Goal: Task Accomplishment & Management: Manage account settings

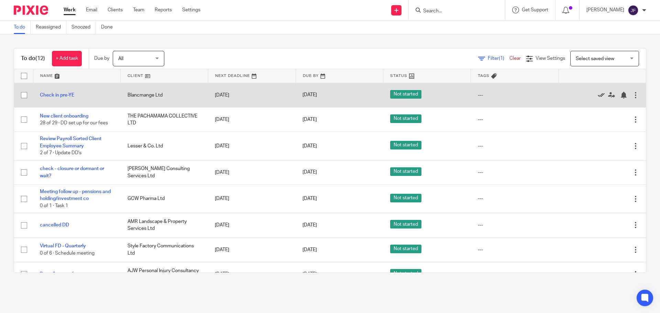
click at [598, 94] on icon at bounding box center [601, 95] width 7 height 7
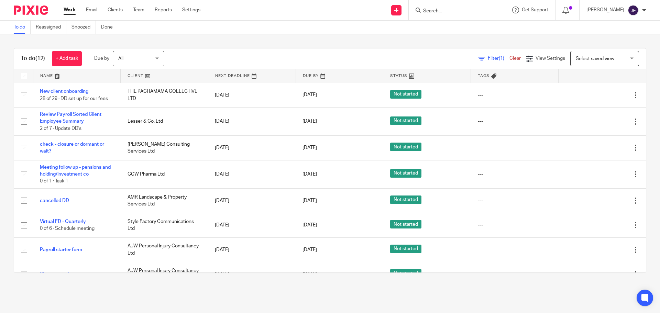
click at [460, 11] on input "Search" at bounding box center [454, 11] width 62 height 6
type input "pachama"
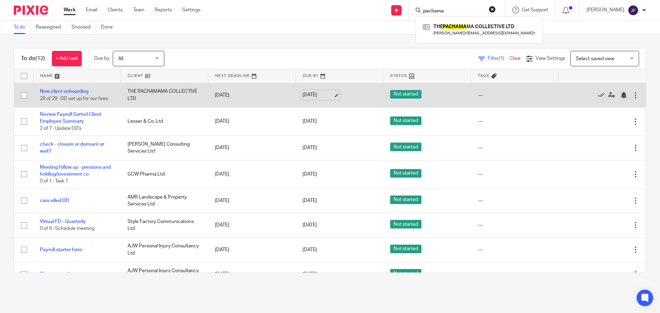
click at [323, 92] on link "[DATE]" at bounding box center [318, 94] width 31 height 7
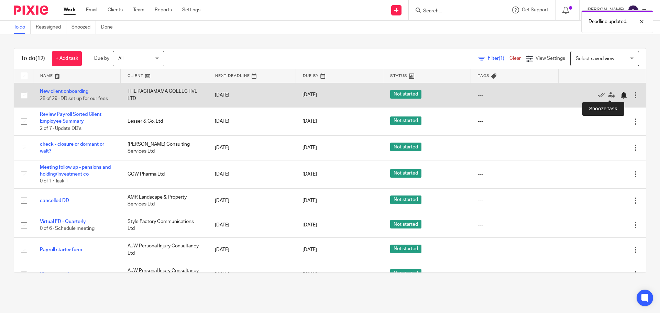
click at [620, 95] on div at bounding box center [623, 95] width 7 height 7
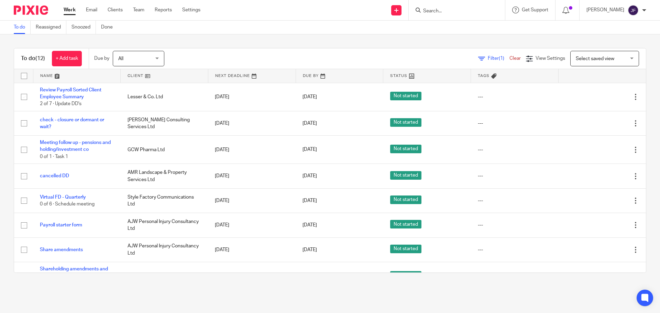
click at [460, 10] on input "Search" at bounding box center [454, 11] width 62 height 6
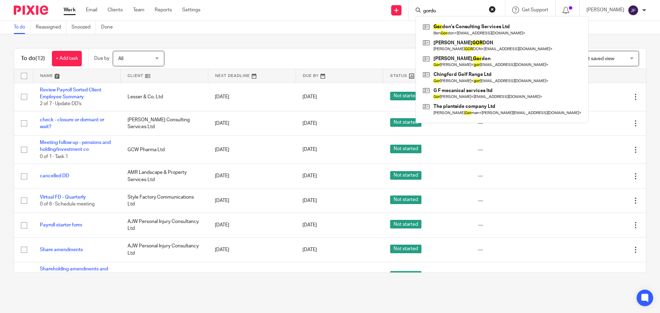
type input "gordon"
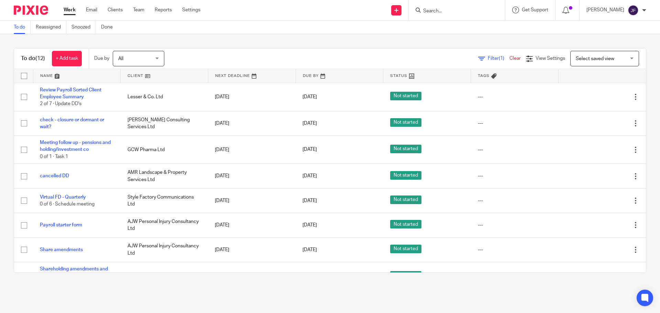
click at [440, 9] on input "Search" at bounding box center [454, 11] width 62 height 6
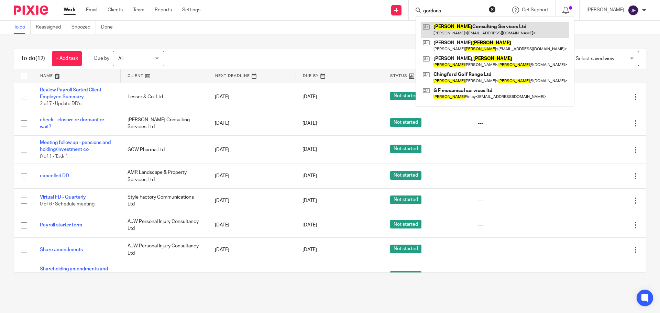
type input "gordons"
click at [444, 32] on link at bounding box center [495, 30] width 148 height 16
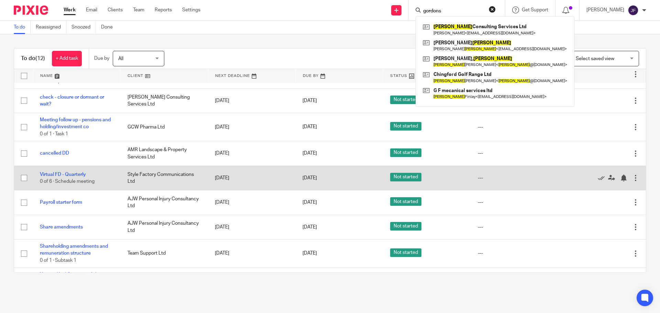
scroll to position [46, 0]
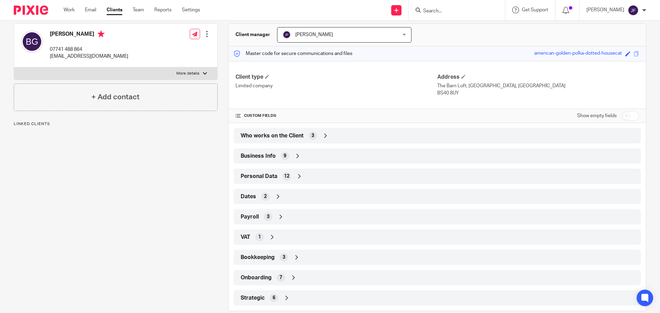
scroll to position [74, 0]
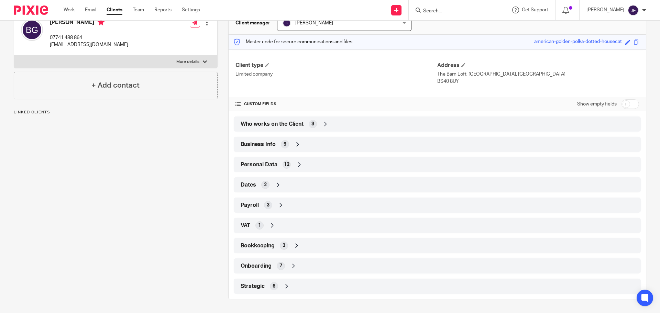
click at [261, 283] on span "Strategic" at bounding box center [253, 286] width 24 height 7
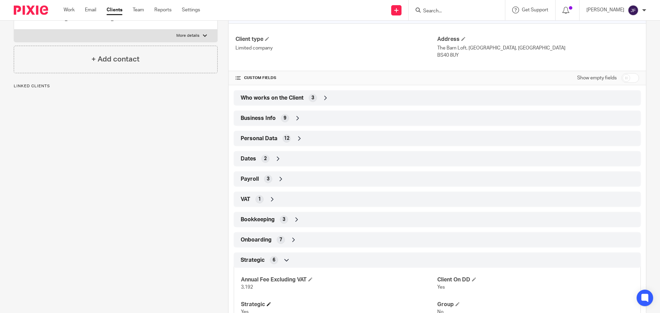
scroll to position [155, 0]
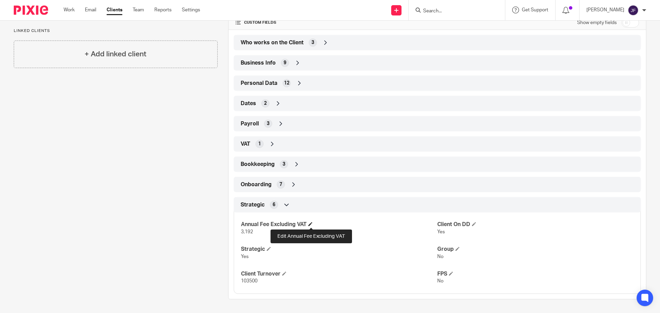
click at [312, 225] on span at bounding box center [310, 224] width 4 height 4
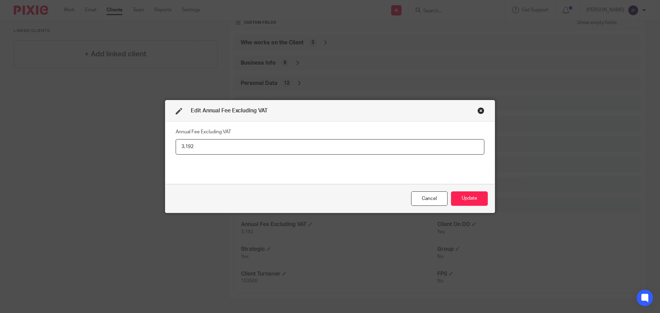
click at [232, 151] on input "3,192" at bounding box center [330, 146] width 309 height 15
click at [231, 151] on input "3,192" at bounding box center [330, 146] width 309 height 15
type input "360"
click at [460, 198] on button "Update" at bounding box center [469, 199] width 37 height 15
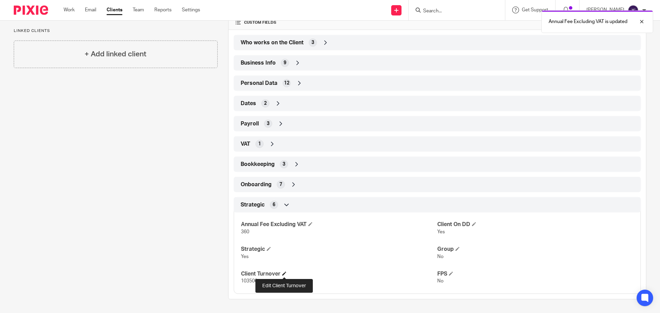
click at [285, 274] on span at bounding box center [284, 274] width 4 height 4
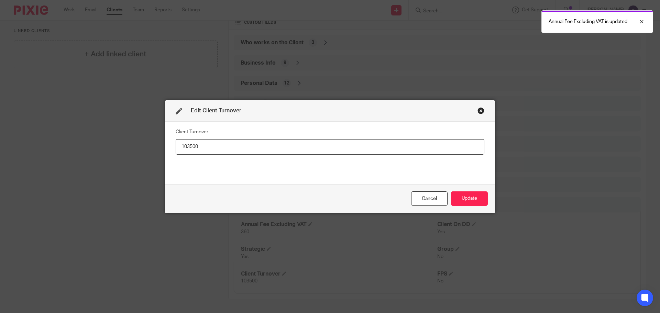
drag, startPoint x: 239, startPoint y: 152, endPoint x: 108, endPoint y: 144, distance: 131.9
click at [108, 144] on div "Edit Client Turnover Client Turnover 103500 Cancel Update" at bounding box center [330, 156] width 660 height 313
type input "-103500"
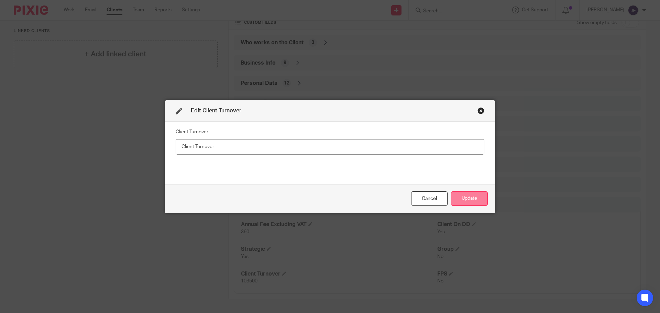
click at [473, 204] on button "Update" at bounding box center [469, 199] width 37 height 15
click at [467, 199] on button "Update" at bounding box center [469, 199] width 37 height 15
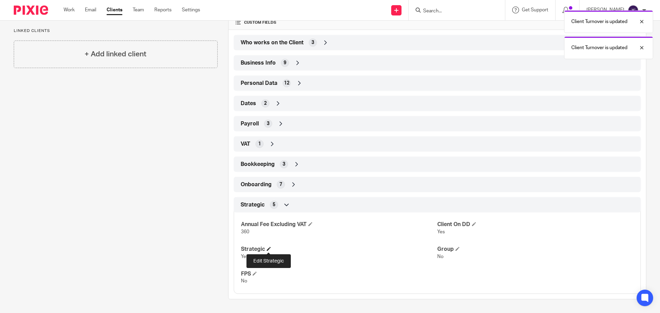
click at [268, 248] on span at bounding box center [269, 249] width 4 height 4
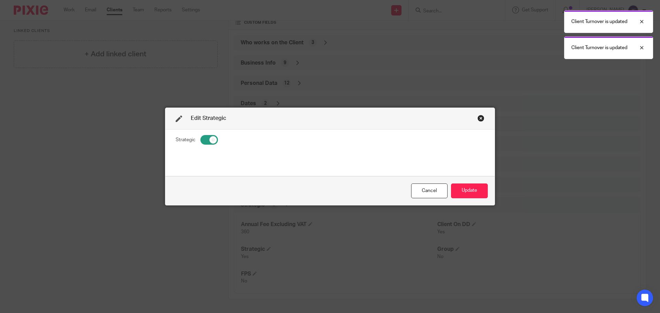
drag, startPoint x: 206, startPoint y: 140, endPoint x: 236, endPoint y: 141, distance: 30.6
click at [205, 140] on input "checkbox" at bounding box center [209, 140] width 18 height 10
checkbox input "false"
click at [469, 194] on button "Update" at bounding box center [469, 191] width 37 height 15
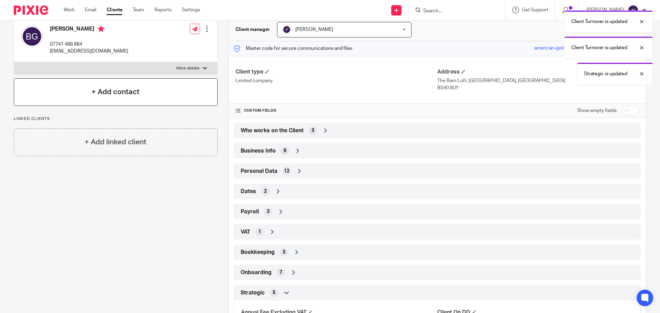
scroll to position [0, 0]
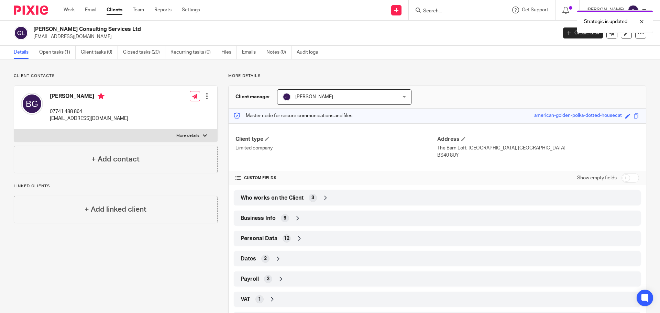
click at [34, 14] on img at bounding box center [31, 10] width 34 height 9
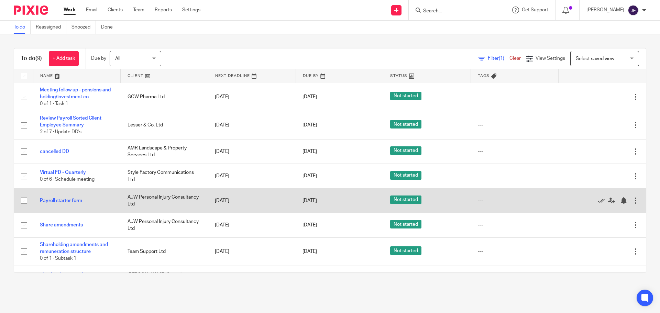
scroll to position [46, 0]
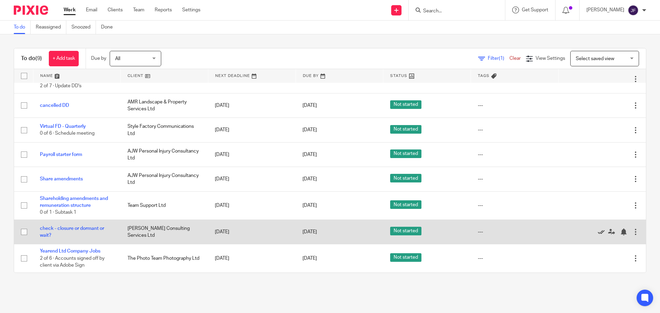
click at [598, 231] on icon at bounding box center [601, 232] width 7 height 7
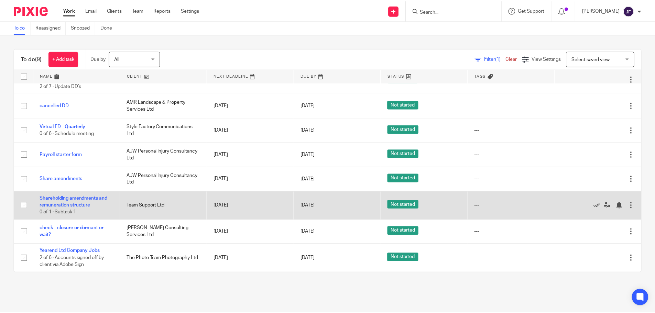
scroll to position [21, 0]
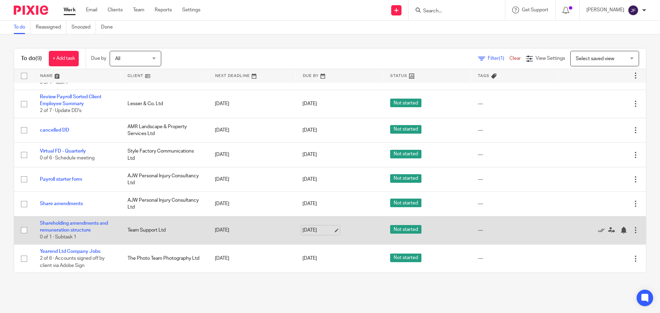
click at [315, 233] on link "[DATE]" at bounding box center [318, 230] width 31 height 7
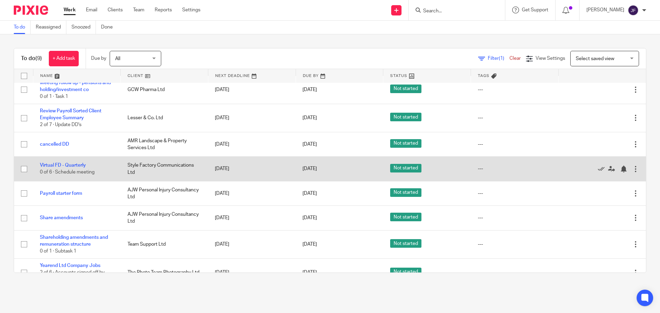
scroll to position [0, 0]
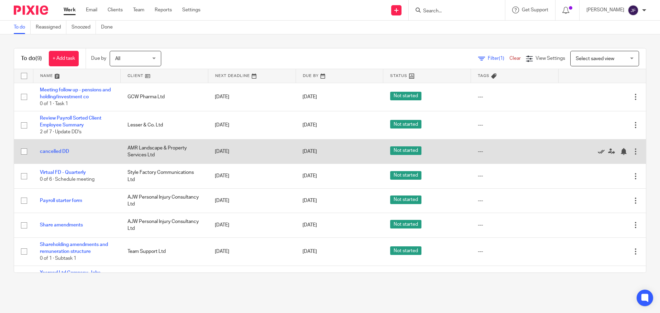
click at [598, 151] on icon at bounding box center [601, 151] width 7 height 7
